Goal: Task Accomplishment & Management: Manage account settings

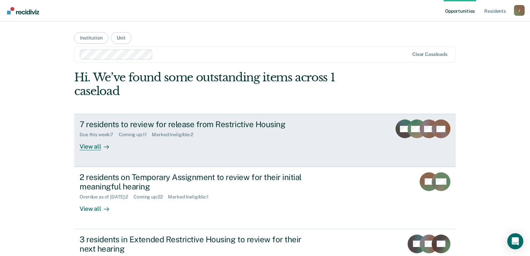
click at [138, 128] on div "7 residents to review for release from Restrictive Housing" at bounding box center [197, 124] width 235 height 10
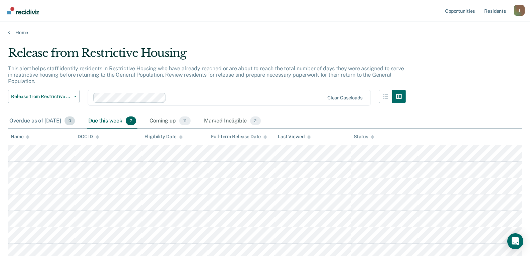
scroll to position [33, 0]
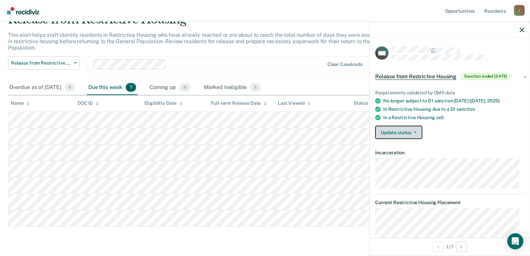
click at [412, 128] on button "Update status" at bounding box center [398, 132] width 47 height 13
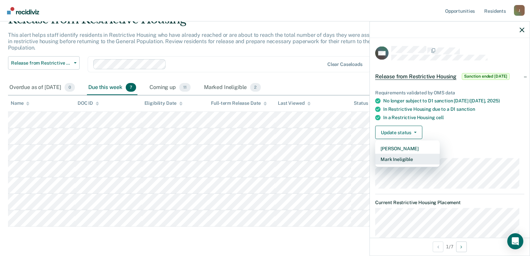
click at [410, 155] on button "Mark Ineligible" at bounding box center [407, 159] width 65 height 11
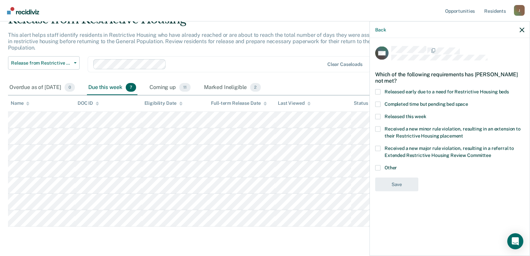
click at [376, 118] on span at bounding box center [377, 116] width 5 height 5
click at [426, 114] on input "Released this week" at bounding box center [426, 114] width 0 height 0
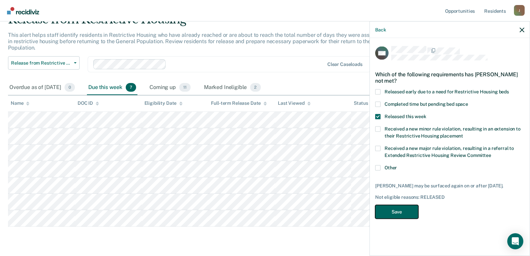
click at [391, 210] on button "Save" at bounding box center [396, 212] width 43 height 14
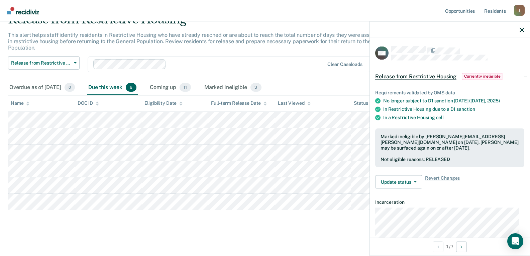
drag, startPoint x: 525, startPoint y: 31, endPoint x: 515, endPoint y: 24, distance: 12.6
click at [524, 30] on div at bounding box center [450, 29] width 160 height 17
click at [525, 27] on div at bounding box center [450, 29] width 160 height 17
click at [523, 29] on icon "button" at bounding box center [522, 29] width 5 height 5
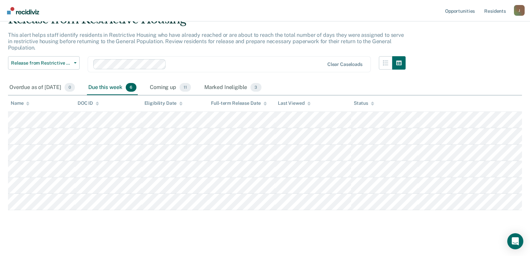
scroll to position [0, 0]
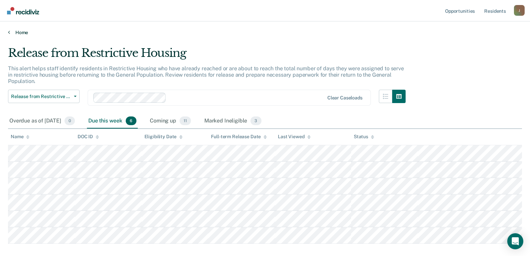
click at [19, 33] on link "Home" at bounding box center [265, 32] width 514 height 6
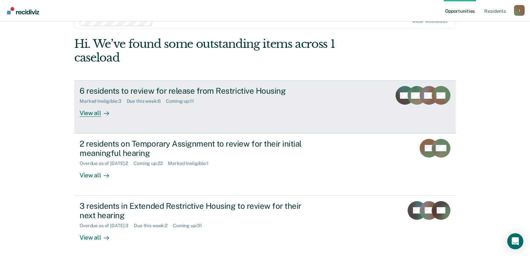
scroll to position [67, 0]
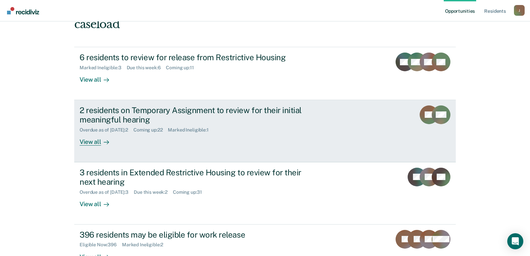
click at [153, 112] on div "2 residents on Temporary Assignment to review for their initial meaningful hear…" at bounding box center [197, 114] width 235 height 19
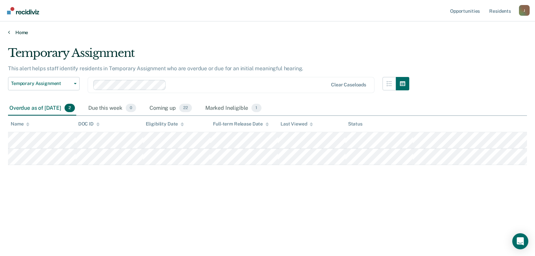
click at [19, 31] on link "Home" at bounding box center [267, 32] width 519 height 6
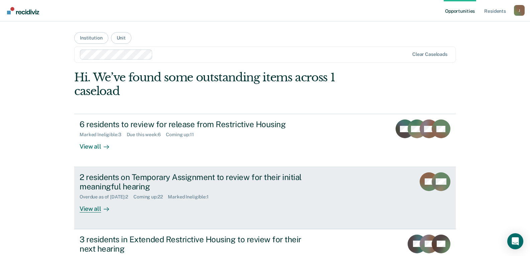
click at [117, 182] on div "2 residents on Temporary Assignment to review for their initial meaningful hear…" at bounding box center [197, 181] width 235 height 19
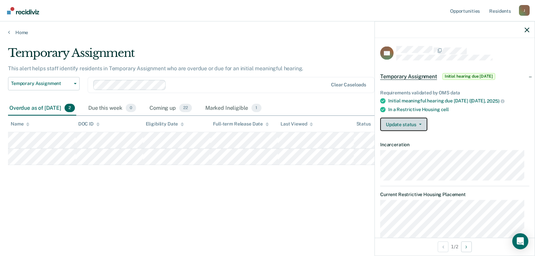
click at [417, 125] on button "Update status" at bounding box center [403, 123] width 47 height 13
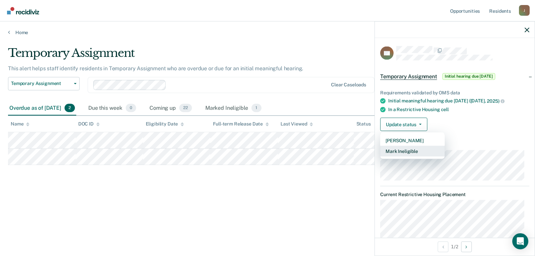
click at [412, 147] on button "Mark Ineligible" at bounding box center [412, 150] width 65 height 11
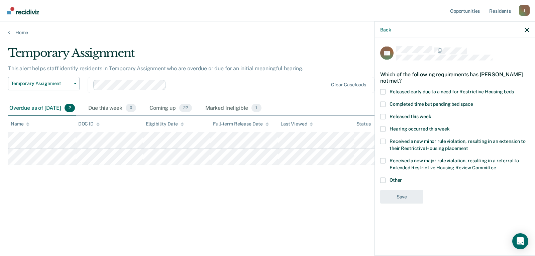
click at [382, 179] on span at bounding box center [382, 179] width 5 height 5
click at [402, 177] on input "Other" at bounding box center [402, 177] width 0 height 0
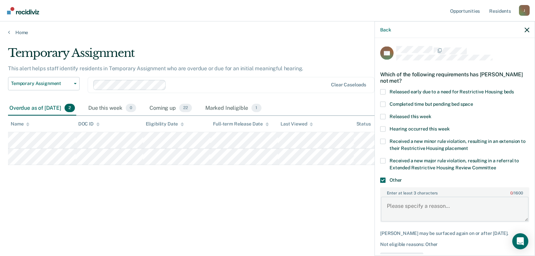
click at [403, 201] on textarea "Enter at least 3 characters 0 / 1600" at bounding box center [455, 209] width 148 height 25
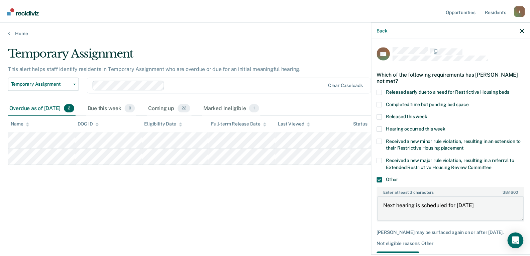
scroll to position [29, 0]
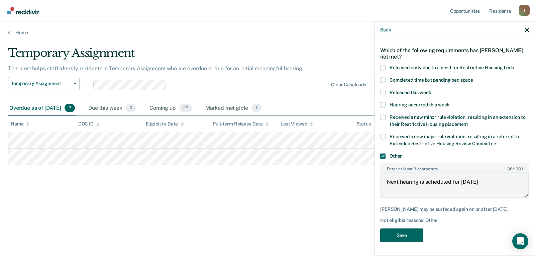
type textarea "Next hearing is scheduled for [DATE]"
click at [393, 235] on button "Save" at bounding box center [401, 235] width 43 height 14
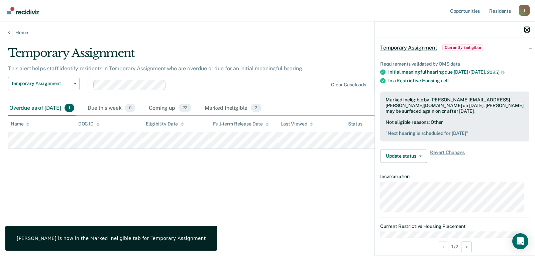
click at [528, 30] on icon "button" at bounding box center [527, 29] width 5 height 5
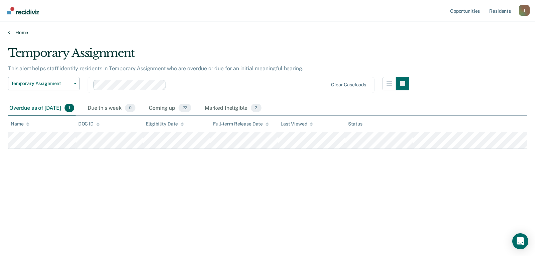
click at [22, 31] on link "Home" at bounding box center [267, 32] width 519 height 6
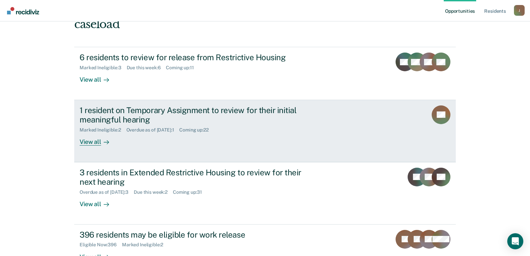
scroll to position [100, 0]
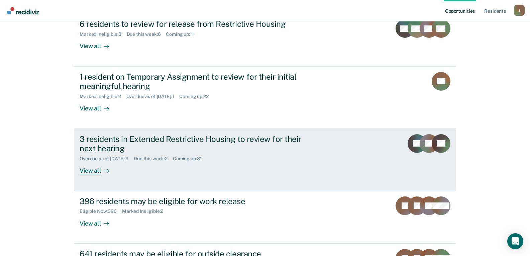
click at [176, 140] on div "3 residents in Extended Restrictive Housing to review for their next hearing" at bounding box center [197, 143] width 235 height 19
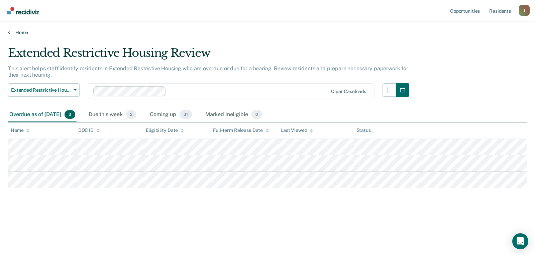
click at [16, 34] on link "Home" at bounding box center [267, 32] width 519 height 6
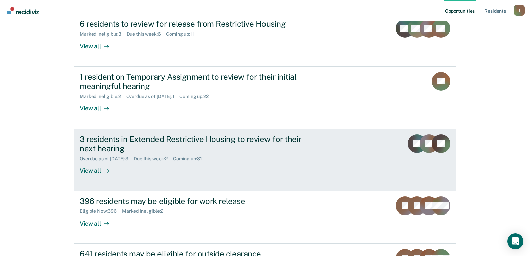
scroll to position [167, 0]
